Goal: Navigation & Orientation: Find specific page/section

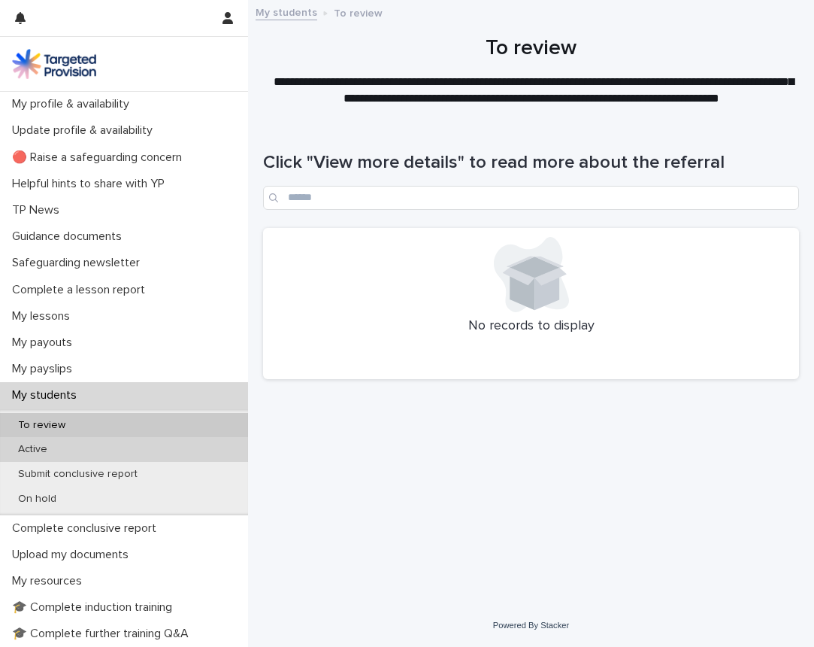
click at [62, 447] on div "Active" at bounding box center [124, 449] width 248 height 25
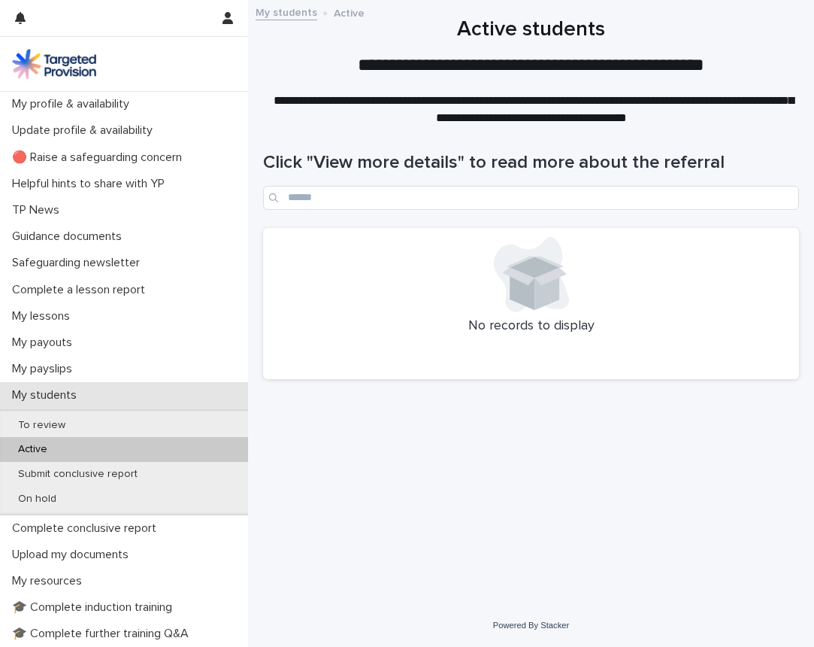
click at [71, 393] on p "My students" at bounding box center [47, 395] width 83 height 14
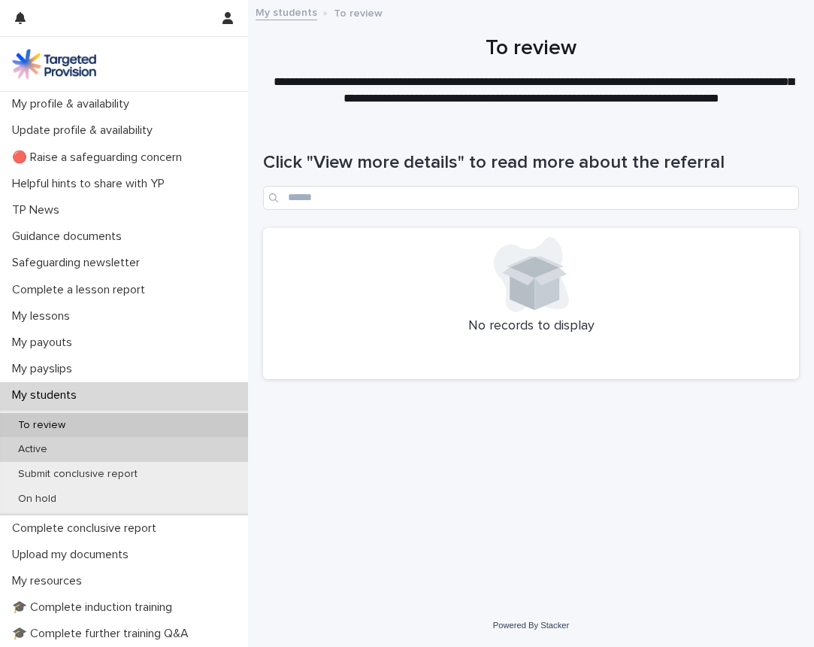
click at [43, 443] on p "Active" at bounding box center [32, 449] width 53 height 13
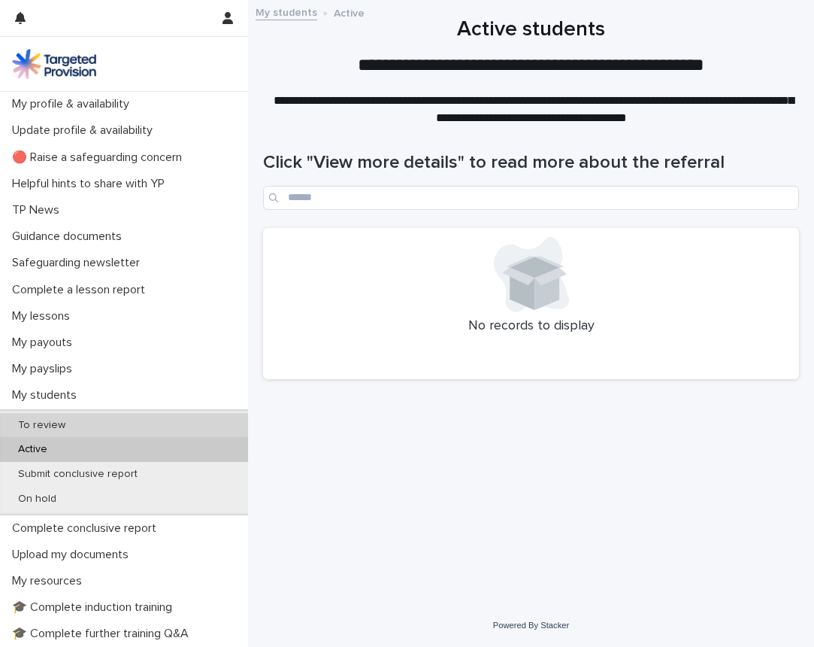
click at [81, 421] on div "To review" at bounding box center [124, 425] width 248 height 25
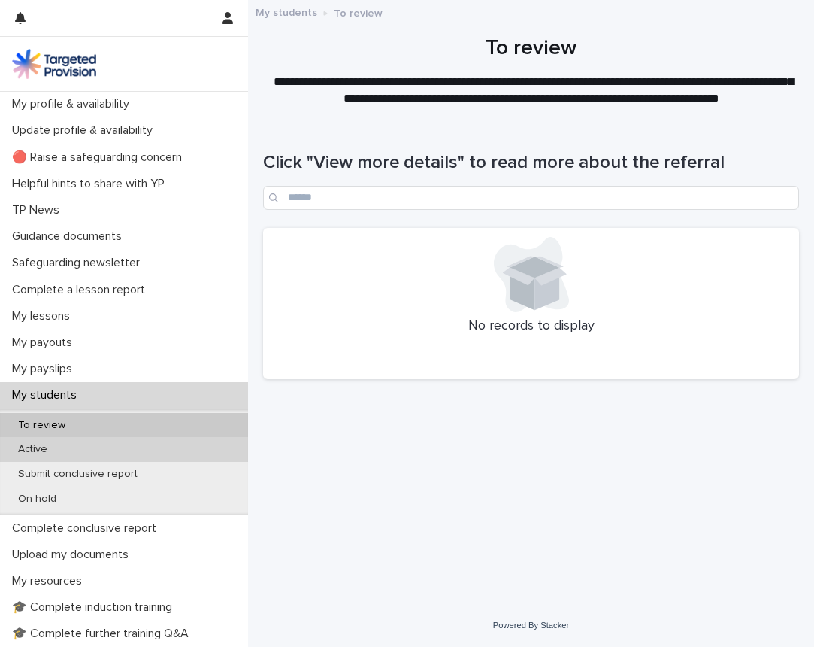
click at [38, 445] on p "Active" at bounding box center [32, 449] width 53 height 13
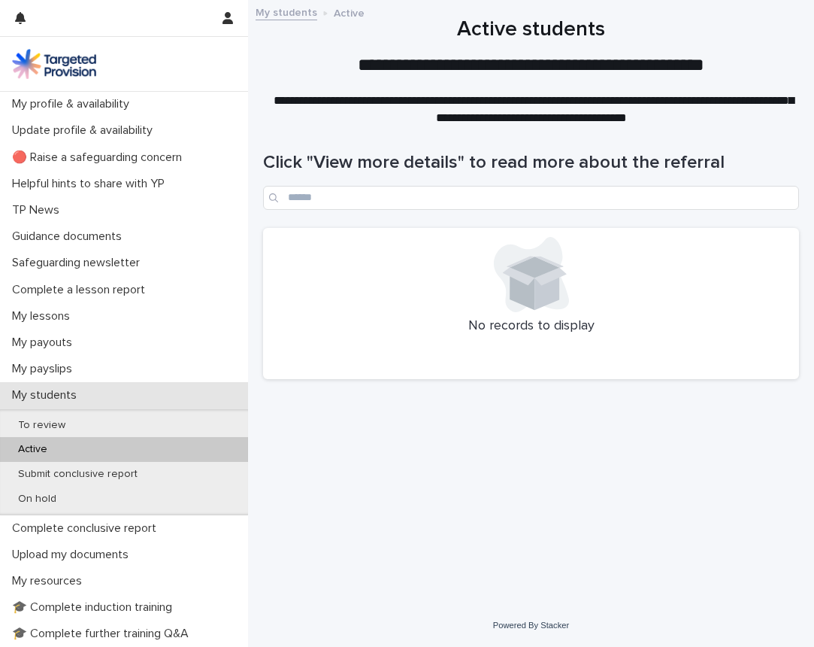
click at [79, 395] on p "My students" at bounding box center [47, 395] width 83 height 14
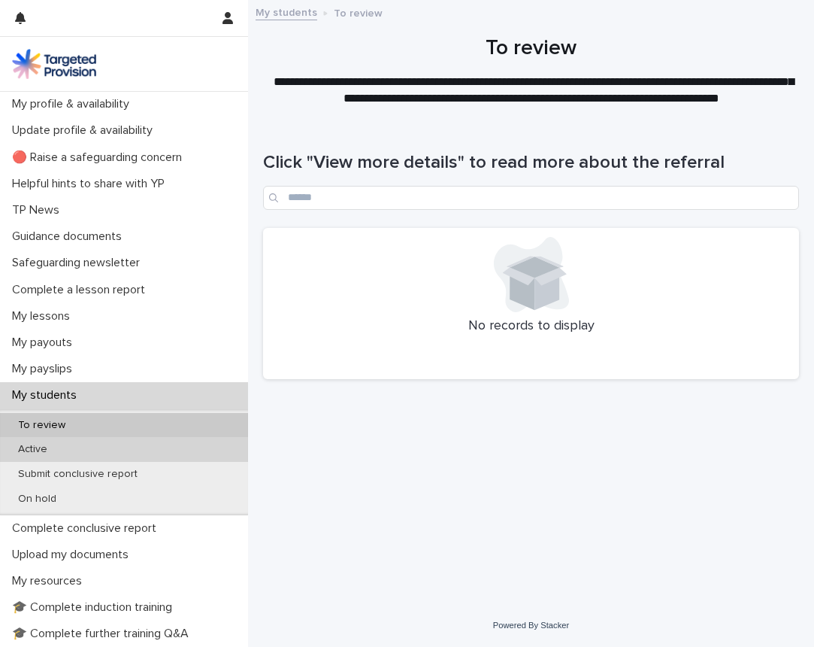
click at [46, 445] on p "Active" at bounding box center [32, 449] width 53 height 13
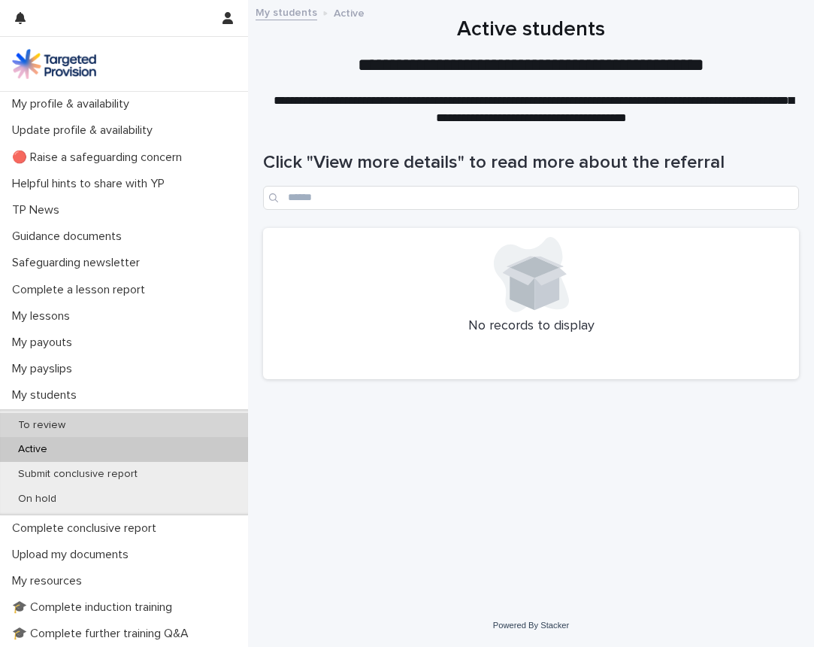
click at [62, 419] on p "To review" at bounding box center [41, 425] width 71 height 13
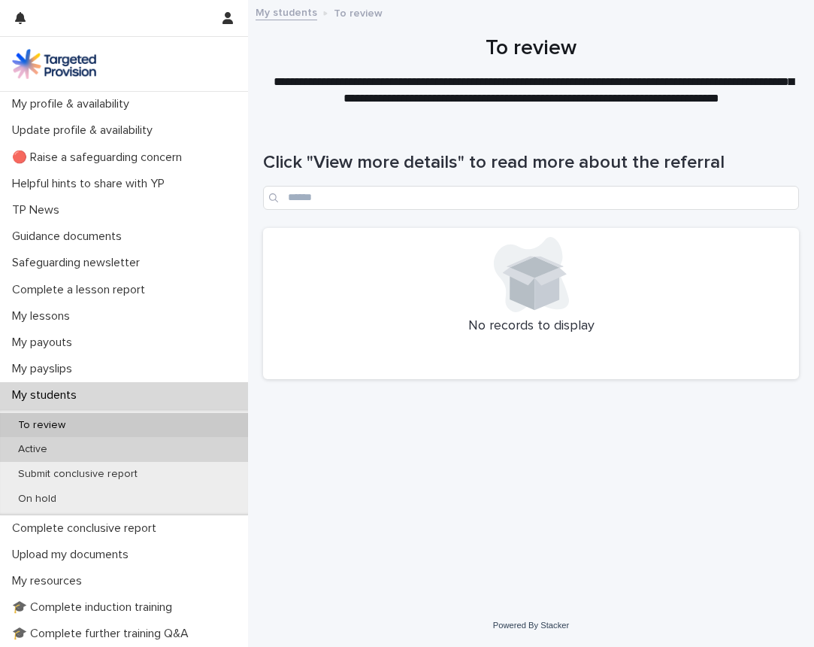
click at [83, 444] on div "Active" at bounding box center [124, 449] width 248 height 25
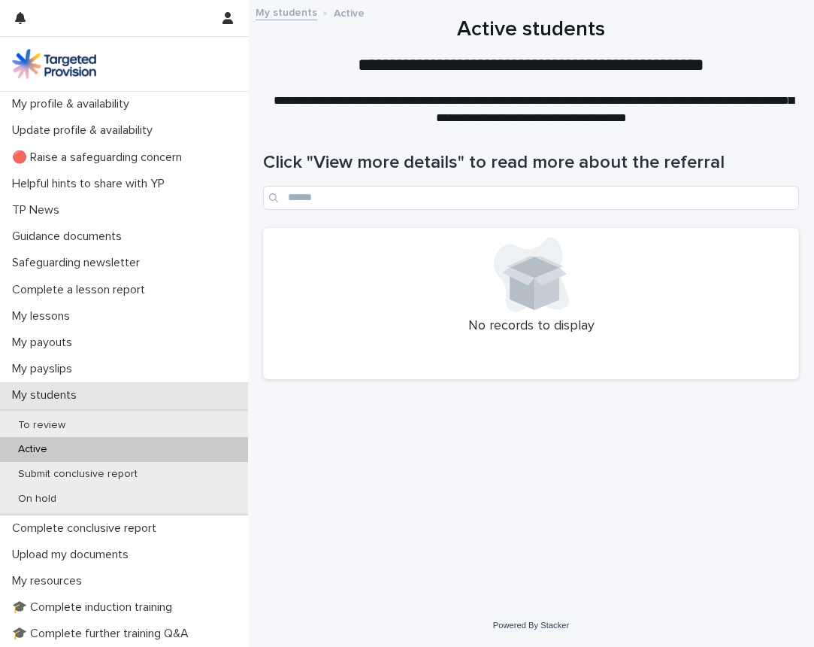
click at [87, 395] on p "My students" at bounding box center [47, 395] width 83 height 14
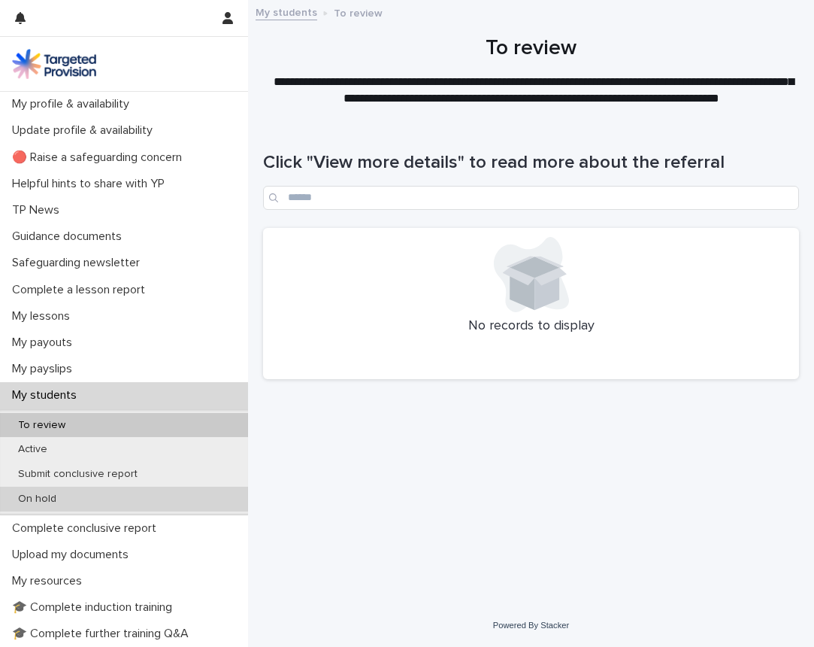
click at [44, 493] on p "On hold" at bounding box center [37, 498] width 62 height 13
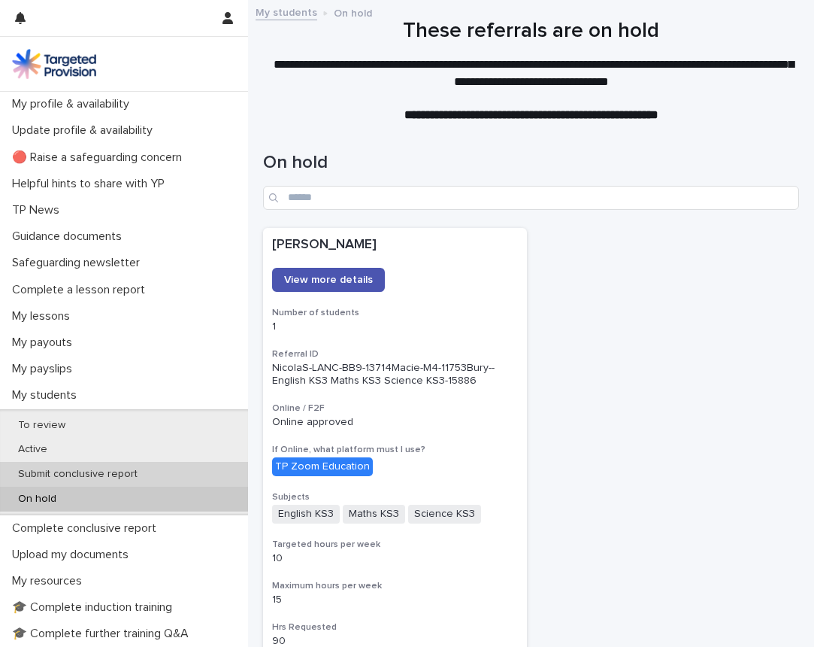
click at [44, 468] on p "Submit conclusive report" at bounding box center [78, 474] width 144 height 13
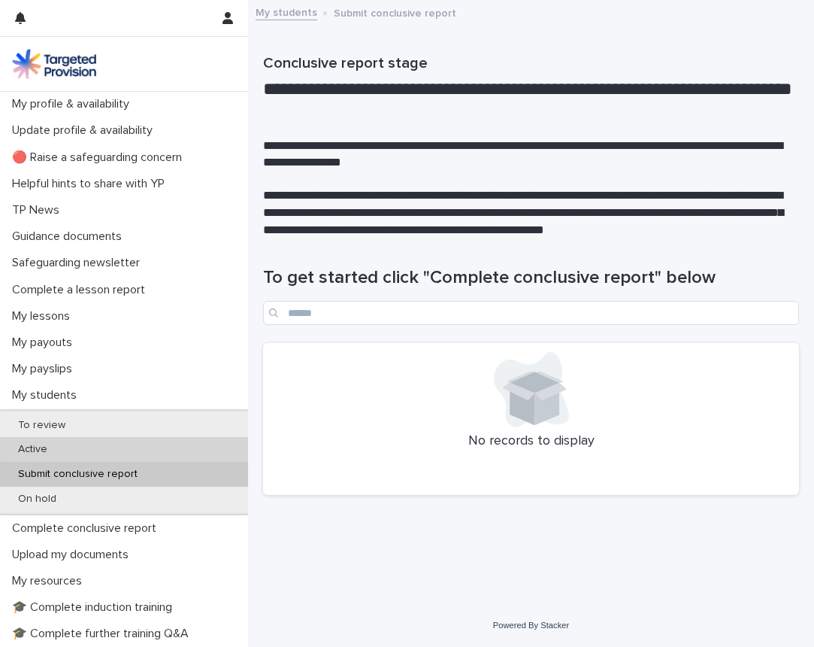
click at [39, 447] on p "Active" at bounding box center [32, 449] width 53 height 13
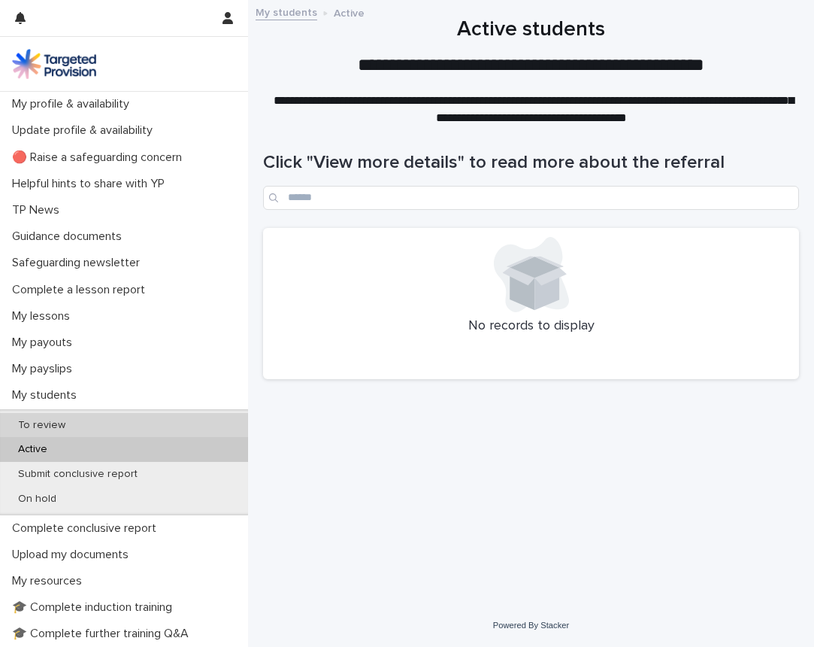
click at [48, 420] on p "To review" at bounding box center [41, 425] width 71 height 13
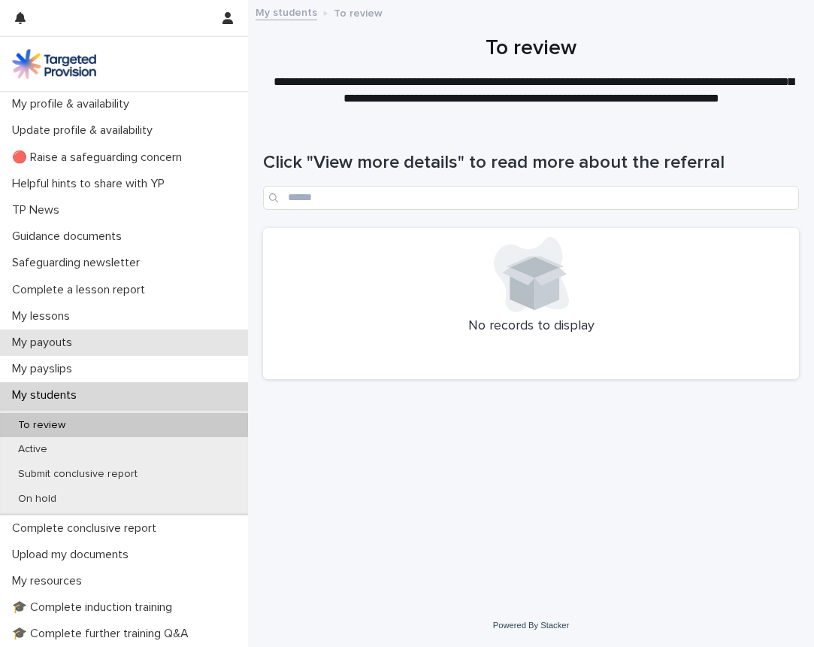
click at [61, 340] on p "My payouts" at bounding box center [45, 342] width 78 height 14
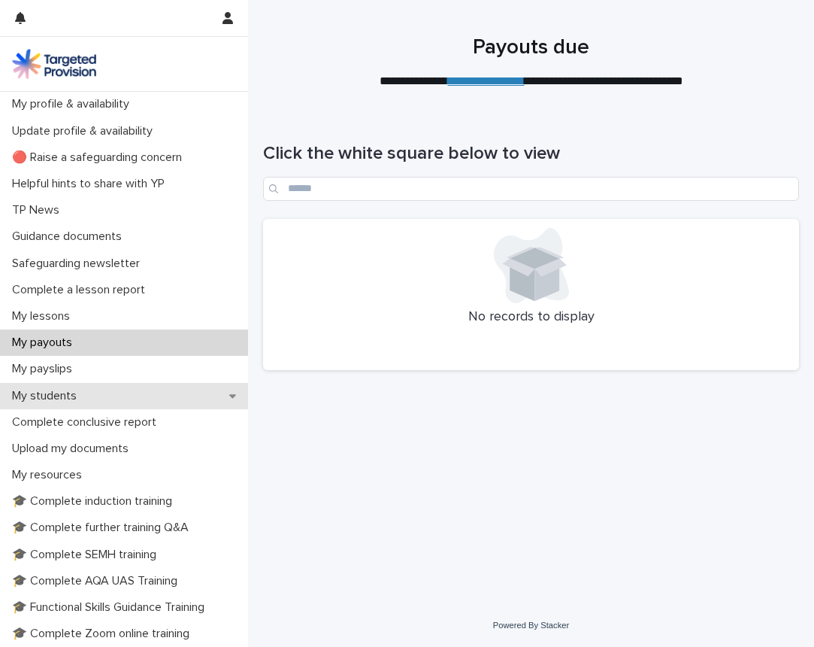
click at [56, 393] on p "My students" at bounding box center [47, 396] width 83 height 14
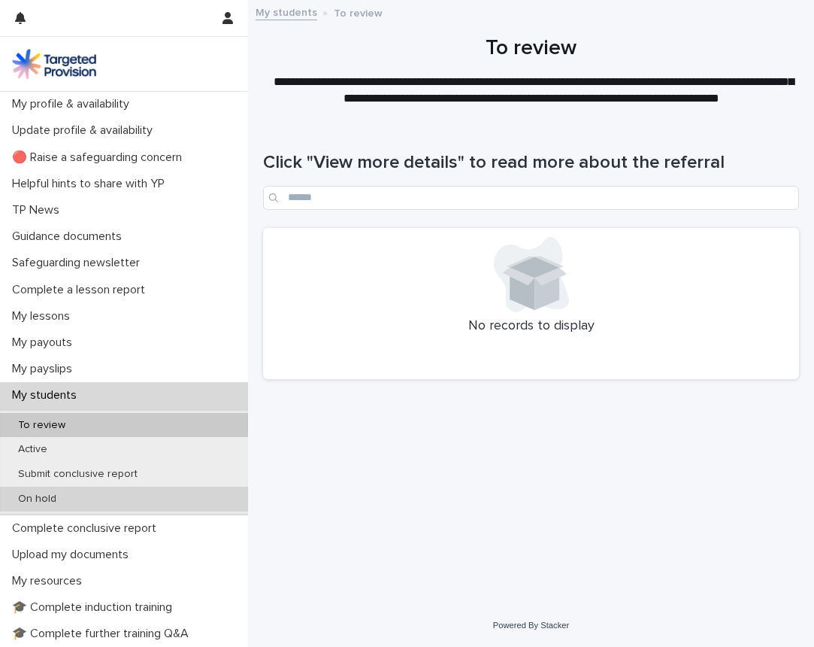
click at [68, 492] on div "On hold" at bounding box center [124, 498] width 248 height 25
